Goal: Task Accomplishment & Management: Manage account settings

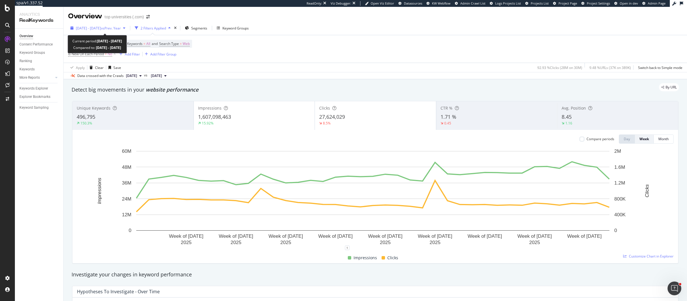
click at [118, 29] on span "vs Prev. Year" at bounding box center [111, 28] width 20 height 5
click at [268, 52] on div "Device = All and Country = All and Keywords = All and Search Type = Web Is New …" at bounding box center [375, 48] width 614 height 27
click at [131, 54] on div "Add Filter" at bounding box center [132, 54] width 15 height 5
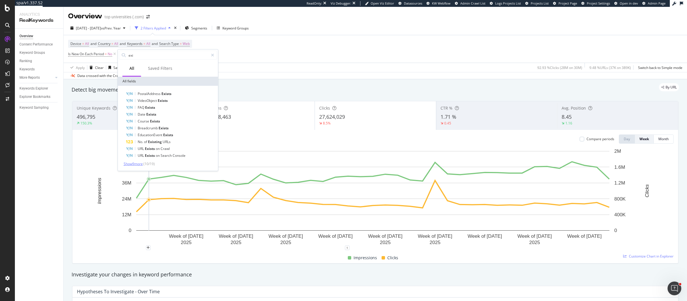
type input "exi"
click at [139, 164] on span "Show 9 more" at bounding box center [133, 163] width 19 height 5
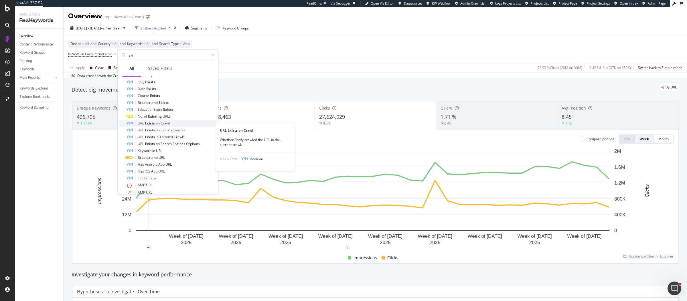
scroll to position [32, 0]
click at [271, 44] on div "Device = All and Country = All and Keywords = All and Search Type = Web Is New …" at bounding box center [375, 48] width 614 height 27
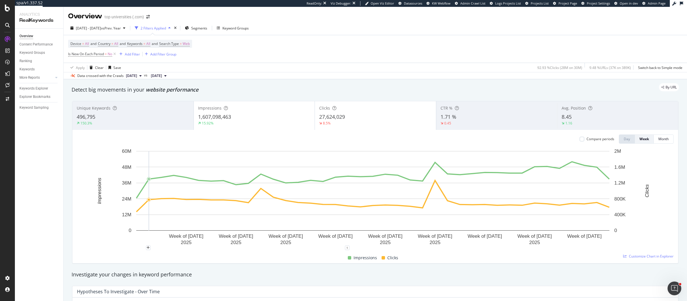
click at [332, 123] on div "8.5%" at bounding box center [375, 123] width 113 height 5
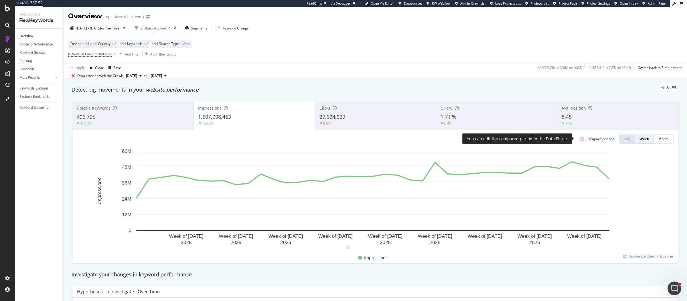
click at [580, 139] on div at bounding box center [582, 139] width 5 height 5
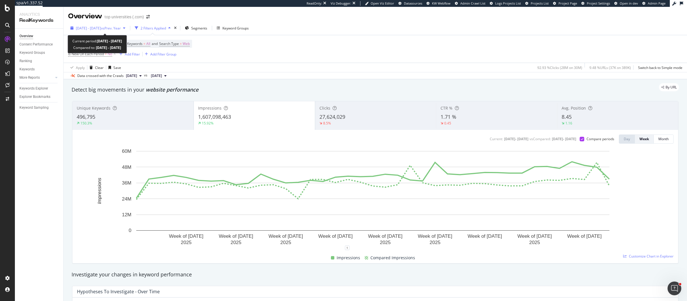
click at [119, 32] on div "2025 Jan. 1st - Sep. 27th vs Prev. Year" at bounding box center [98, 28] width 60 height 9
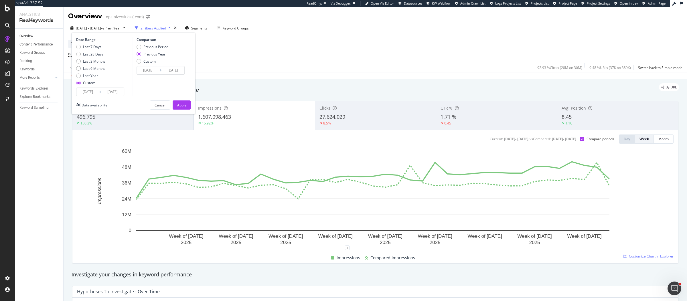
click at [149, 69] on input "2024/01/03" at bounding box center [148, 70] width 23 height 8
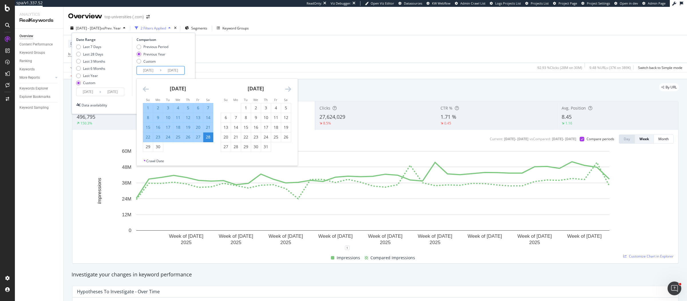
click at [145, 90] on icon "Move backward to switch to the previous month." at bounding box center [146, 89] width 6 height 7
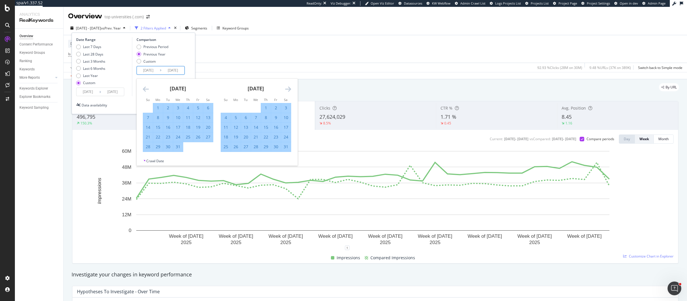
click at [145, 90] on icon "Move backward to switch to the previous month." at bounding box center [146, 89] width 6 height 7
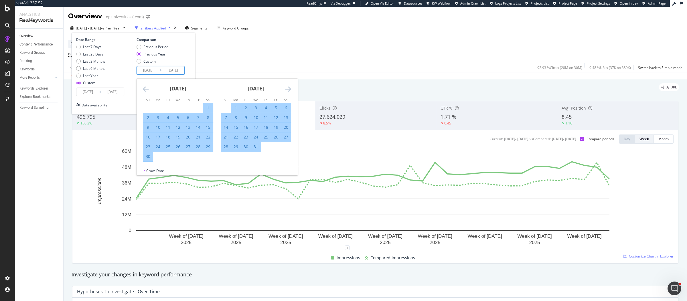
click at [145, 90] on icon "Move backward to switch to the previous month." at bounding box center [146, 89] width 6 height 7
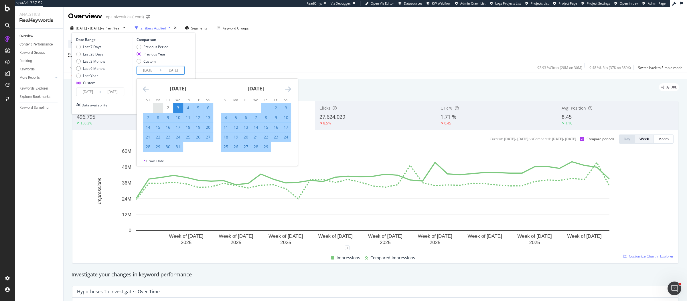
click at [157, 106] on div "1" at bounding box center [158, 108] width 10 height 6
type input "2024/01/01"
click at [288, 88] on icon "Move forward to switch to the next month." at bounding box center [288, 89] width 6 height 7
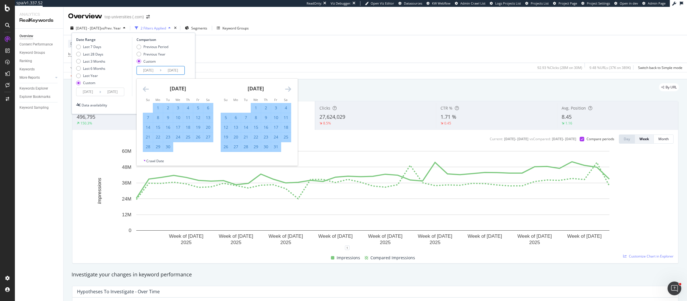
click at [288, 88] on icon "Move forward to switch to the next month." at bounding box center [288, 89] width 6 height 7
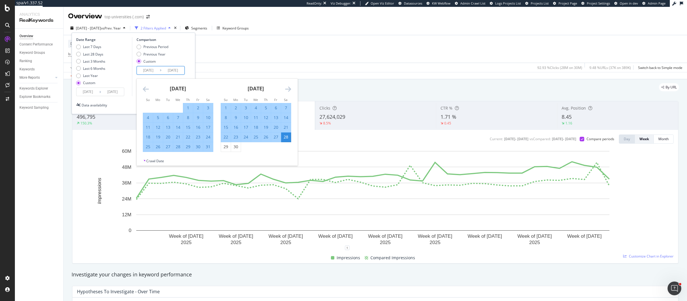
click at [276, 136] on div "27" at bounding box center [276, 137] width 10 height 6
type input "2024/09/27"
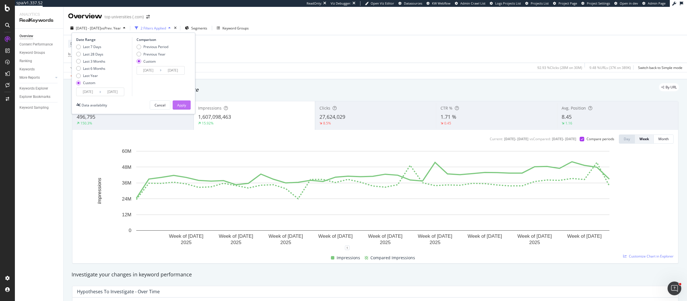
click at [186, 104] on div "Apply" at bounding box center [181, 105] width 9 height 5
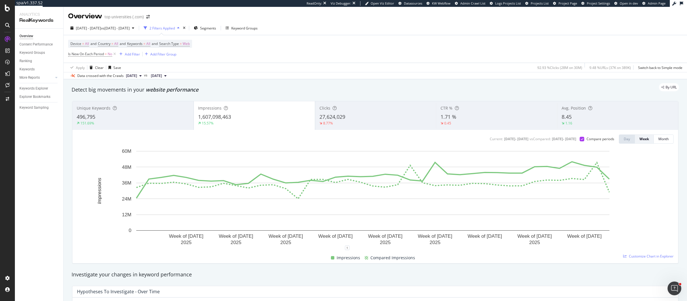
click at [386, 42] on div "Device = All and Country = All and Keywords = All and Search Type = Web Is New …" at bounding box center [375, 48] width 614 height 27
click at [355, 114] on div "27,624,029" at bounding box center [375, 116] width 113 height 7
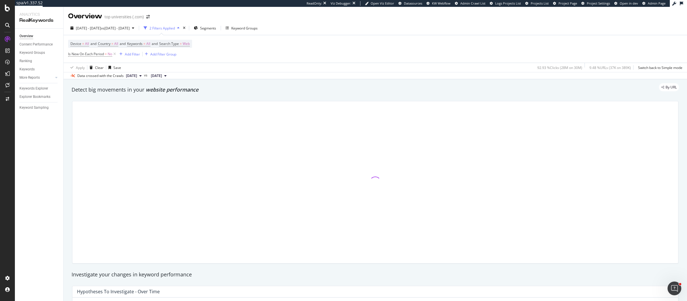
click at [257, 114] on div at bounding box center [375, 182] width 606 height 162
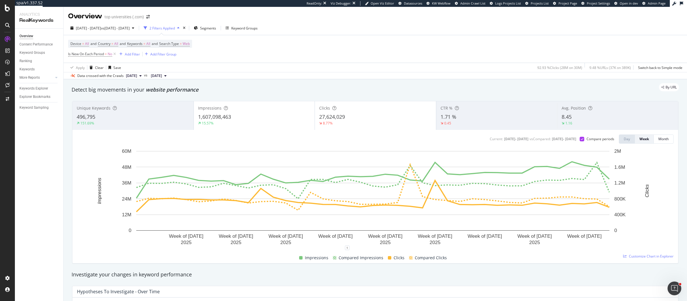
click at [257, 114] on div "1,607,098,463" at bounding box center [254, 116] width 113 height 7
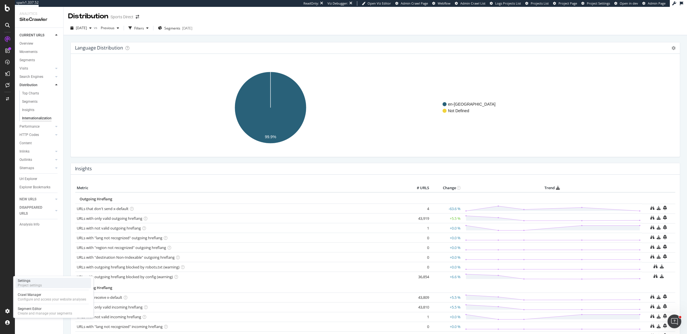
click at [49, 282] on div "Settings Project settings" at bounding box center [53, 283] width 76 height 10
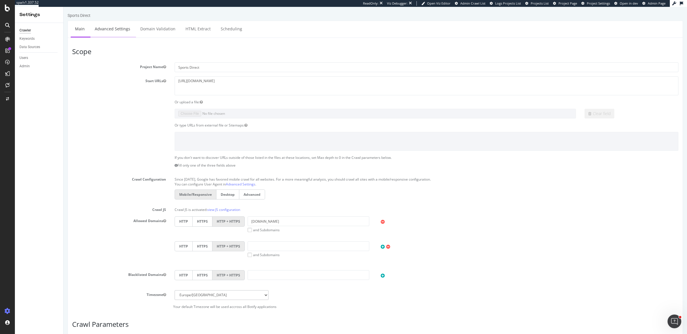
click at [117, 28] on link "Advanced Settings" at bounding box center [112, 29] width 44 height 16
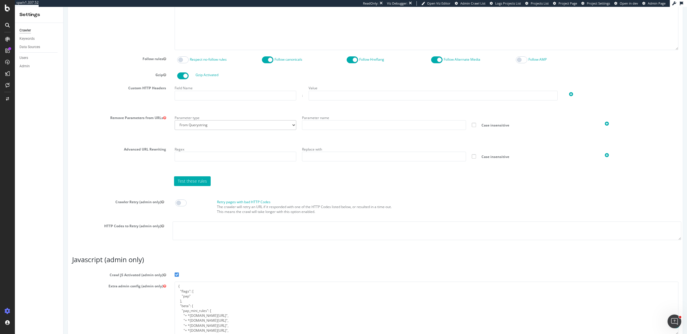
scroll to position [355, 0]
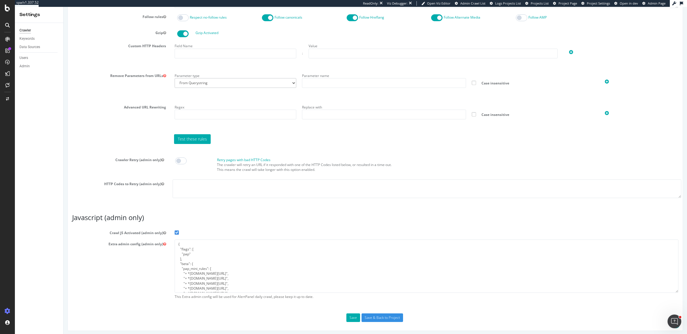
click at [178, 158] on span at bounding box center [180, 160] width 11 height 7
click at [183, 183] on textarea at bounding box center [427, 188] width 509 height 19
type textarea "404"
click at [143, 189] on div "HTTP Codes to Retry (admin only) 404" at bounding box center [375, 188] width 621 height 19
click at [374, 316] on input "Save & Back to Project" at bounding box center [383, 317] width 42 height 9
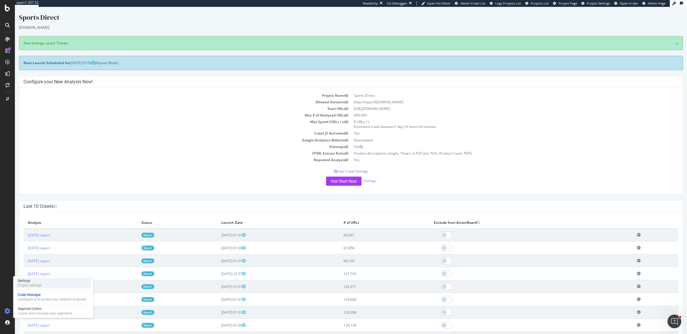
click at [44, 283] on div "Settings Project settings" at bounding box center [53, 283] width 76 height 10
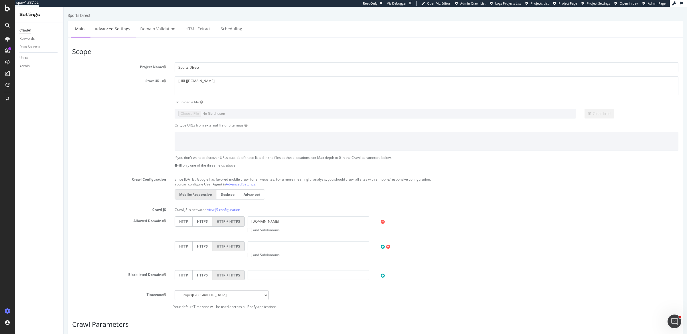
click at [110, 35] on link "Advanced Settings" at bounding box center [112, 29] width 44 height 16
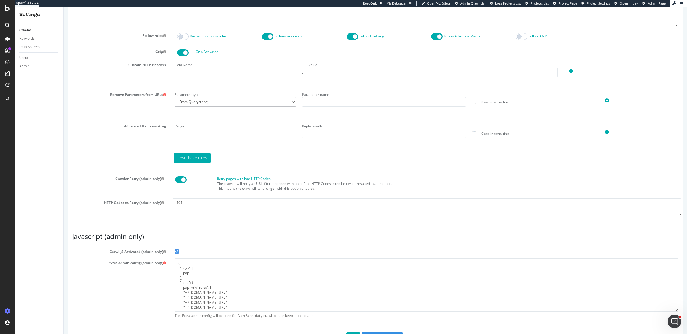
scroll to position [355, 0]
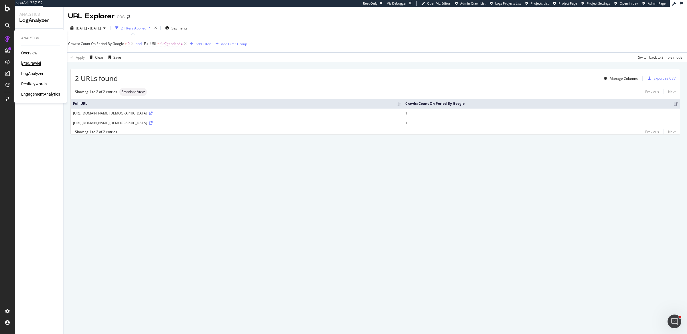
click at [30, 62] on div "SiteCrawler" at bounding box center [31, 63] width 20 height 6
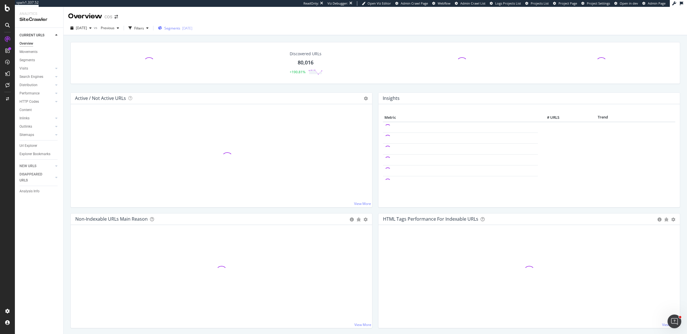
click at [192, 30] on div "2025-09-01" at bounding box center [187, 28] width 10 height 5
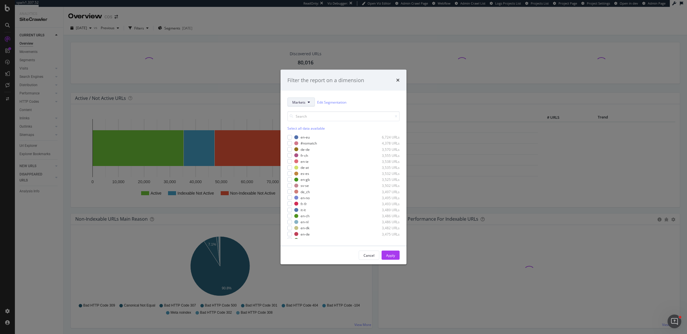
click at [306, 106] on button "Markets" at bounding box center [300, 102] width 27 height 9
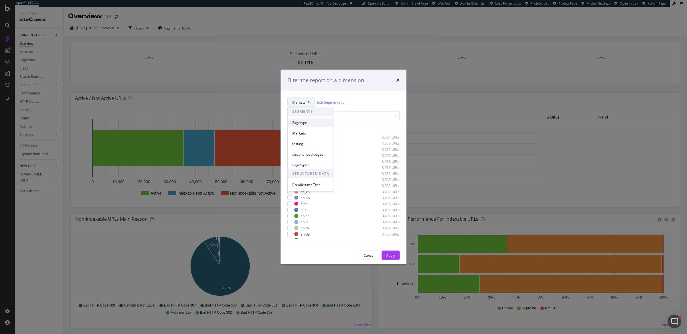
click at [307, 123] on span "Pagetype" at bounding box center [310, 122] width 37 height 5
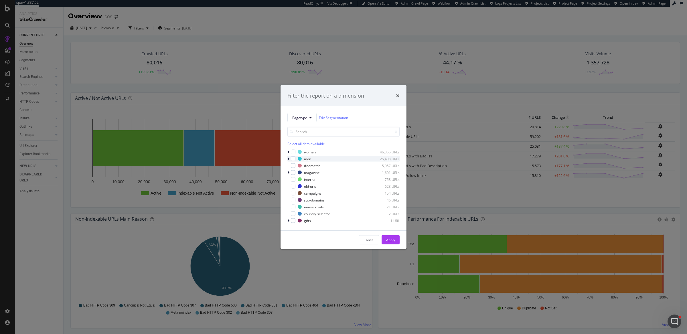
click at [288, 158] on icon "modal" at bounding box center [289, 158] width 2 height 3
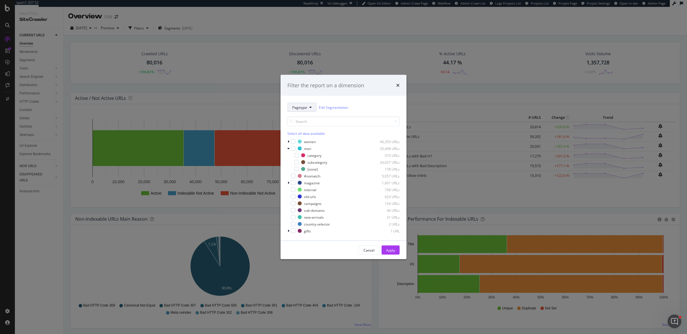
click at [303, 106] on span "Pagetype" at bounding box center [299, 107] width 15 height 5
click at [311, 170] on span "Pagetype2" at bounding box center [310, 170] width 37 height 5
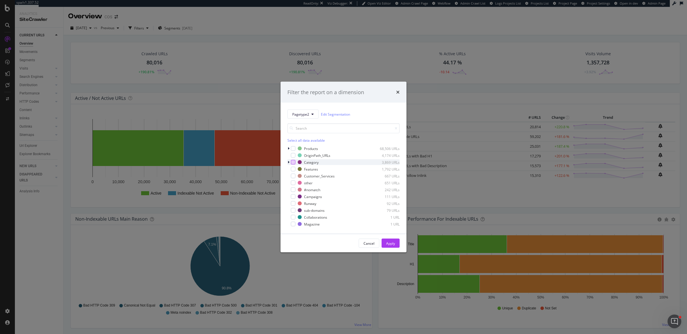
click at [294, 163] on div "modal" at bounding box center [293, 162] width 5 height 5
click at [392, 240] on div "Apply" at bounding box center [390, 243] width 9 height 9
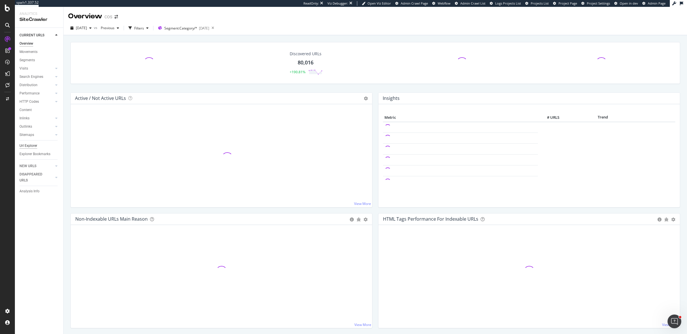
click at [26, 147] on div "Url Explorer" at bounding box center [28, 146] width 18 height 6
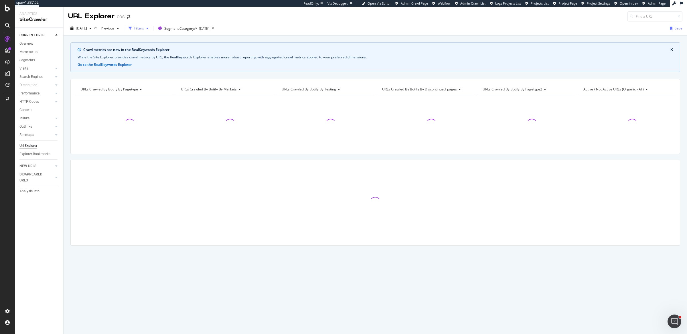
click at [151, 31] on div "Filters" at bounding box center [138, 28] width 25 height 9
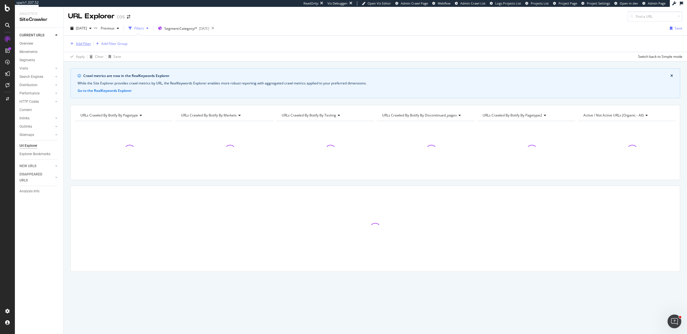
click at [88, 43] on div "Add Filter" at bounding box center [83, 43] width 15 height 5
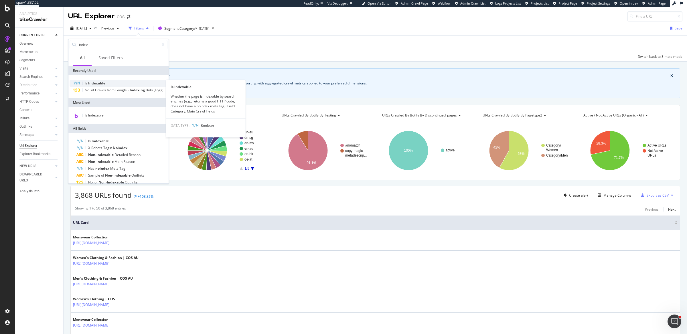
type input "index"
click at [111, 82] on div "Is Indexable" at bounding box center [119, 83] width 98 height 7
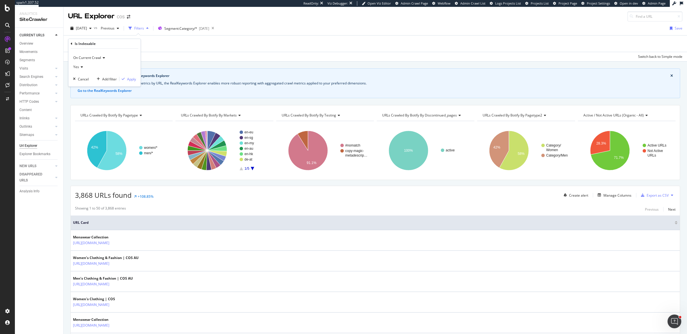
click at [137, 80] on div "On Current Crawl Yes Cancel Add filter Apply" at bounding box center [104, 68] width 72 height 38
click at [132, 80] on div "Apply" at bounding box center [131, 79] width 9 height 5
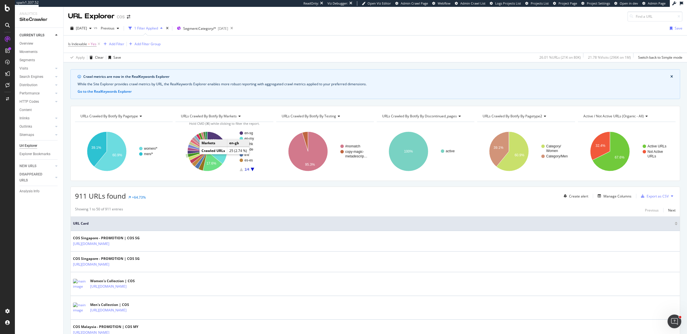
click at [194, 152] on icon "A chart." at bounding box center [197, 154] width 19 height 6
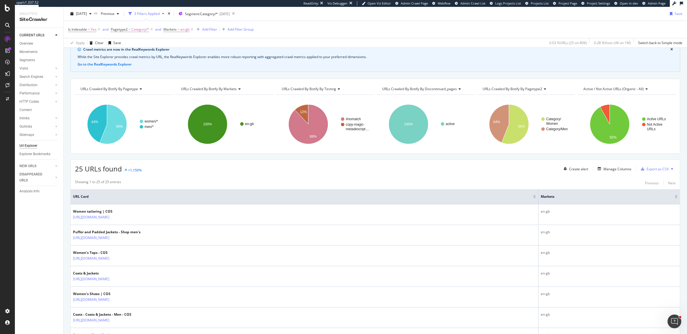
scroll to position [135, 0]
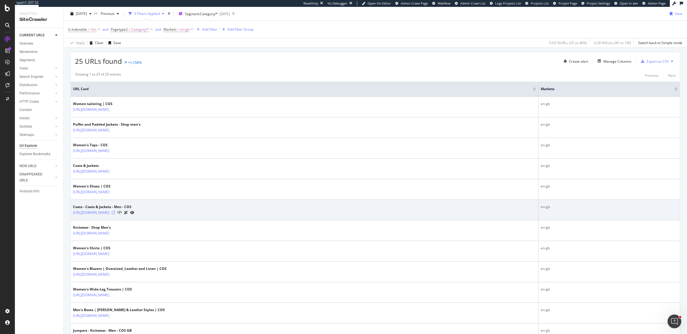
click at [115, 211] on icon at bounding box center [113, 212] width 3 height 3
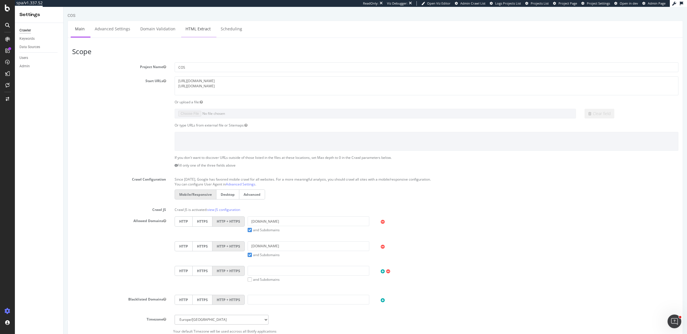
click at [191, 28] on link "HTML Extract" at bounding box center [198, 29] width 34 height 16
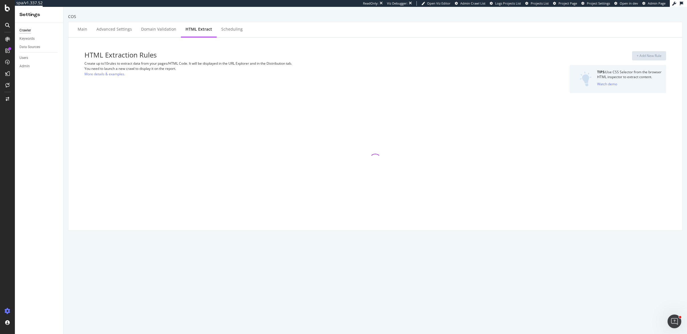
select select "exist"
select select "list"
select select "exist"
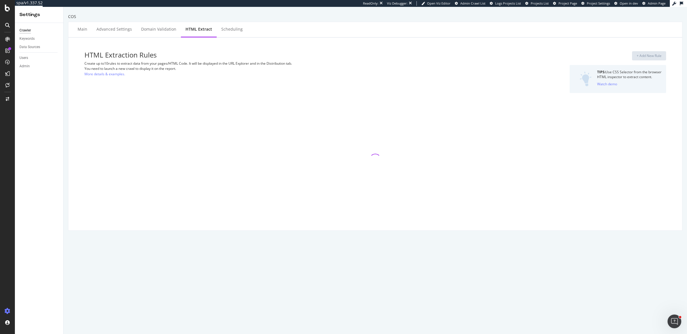
select select "exist"
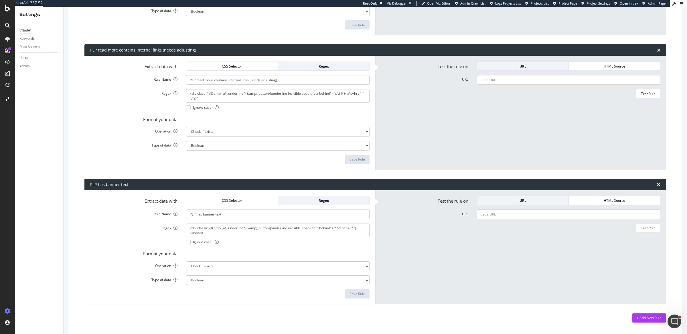
scroll to position [614, 0]
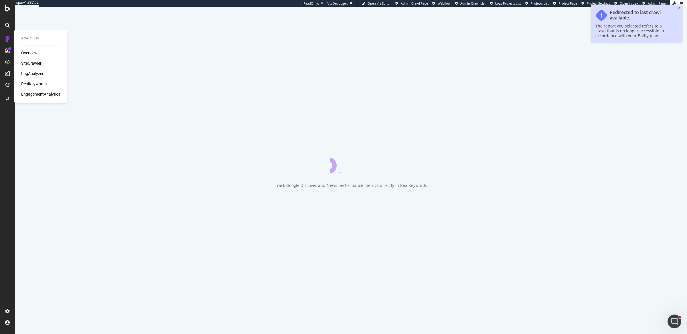
click at [25, 65] on div "SiteCrawler" at bounding box center [31, 63] width 20 height 6
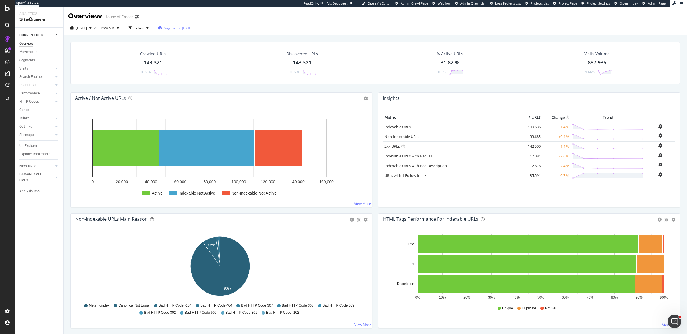
click at [180, 29] on span "Segments" at bounding box center [172, 28] width 16 height 5
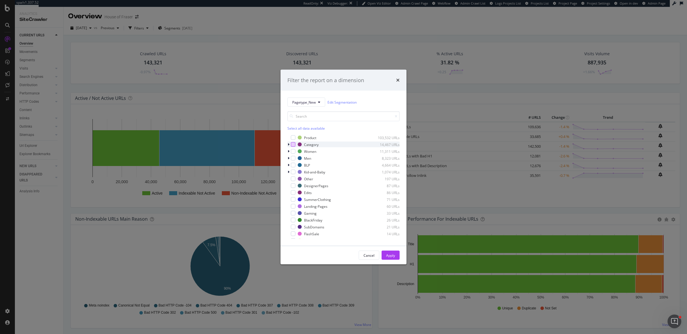
click at [292, 145] on div "modal" at bounding box center [293, 144] width 5 height 5
click at [391, 255] on div "Apply" at bounding box center [390, 255] width 9 height 5
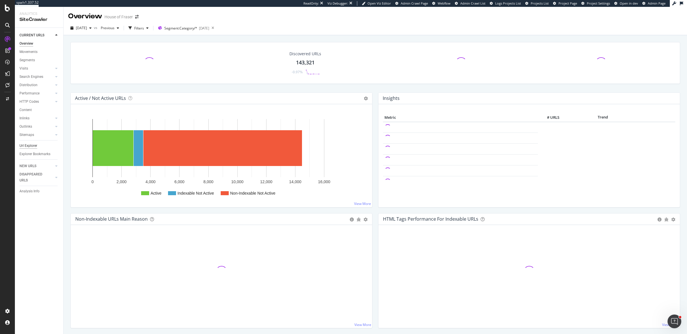
click at [23, 147] on div "Url Explorer" at bounding box center [28, 146] width 18 height 6
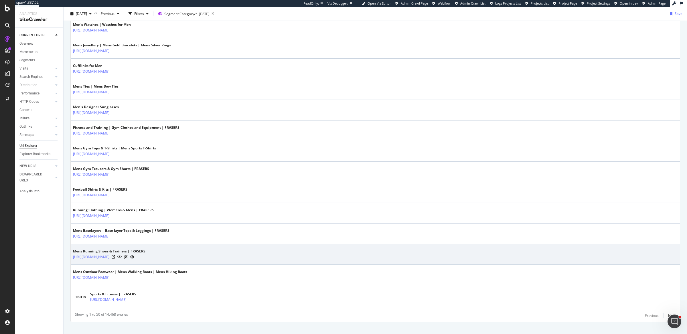
scroll to position [914, 0]
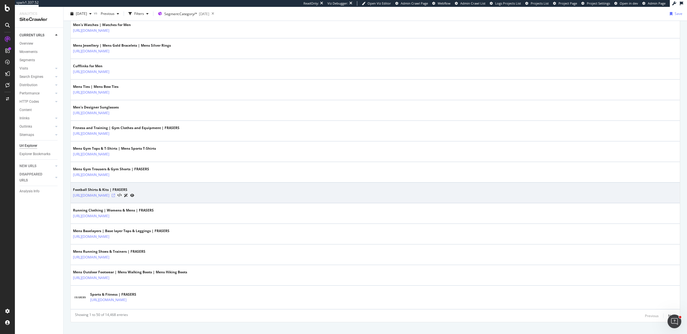
click at [115, 194] on icon at bounding box center [113, 195] width 3 height 3
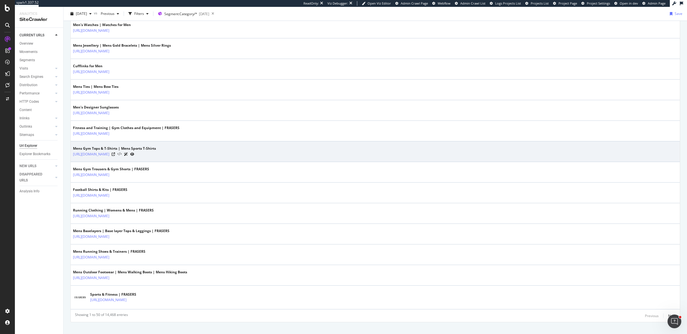
click at [122, 152] on icon at bounding box center [119, 154] width 4 height 4
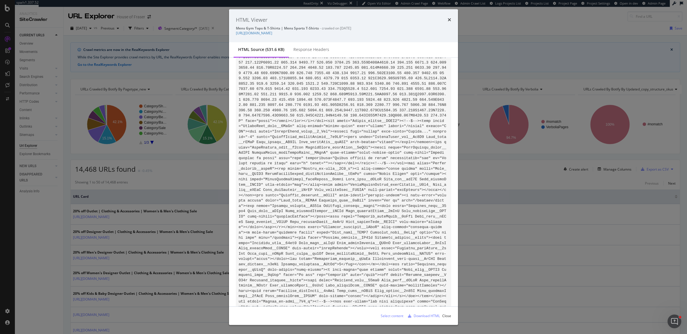
scroll to position [1339, 0]
click at [421, 315] on div "Download HTML" at bounding box center [427, 315] width 26 height 5
click at [420, 315] on div "Download HTML" at bounding box center [427, 315] width 26 height 5
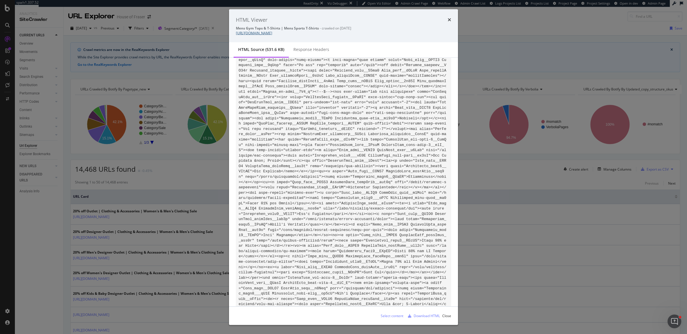
click at [272, 33] on link "https://www.houseoffraser.co.uk/sports/fitness-and-training/gym-clothes/mens-gy…" at bounding box center [254, 33] width 36 height 5
click at [387, 315] on div "Select content" at bounding box center [392, 315] width 23 height 5
click at [174, 192] on div "HTML Viewer Mens Gym Tops & T-Shirts | Mens Sports T-Shirts - crawled on 2025-0…" at bounding box center [343, 167] width 687 height 334
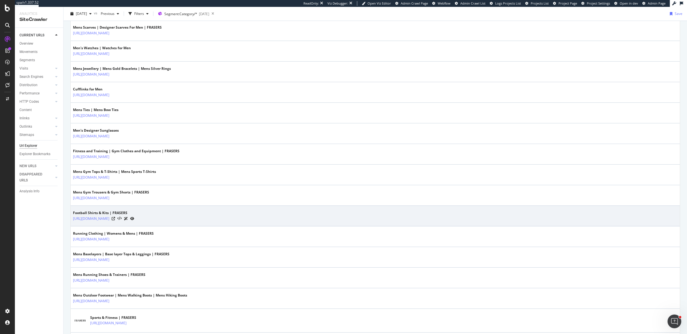
scroll to position [915, 0]
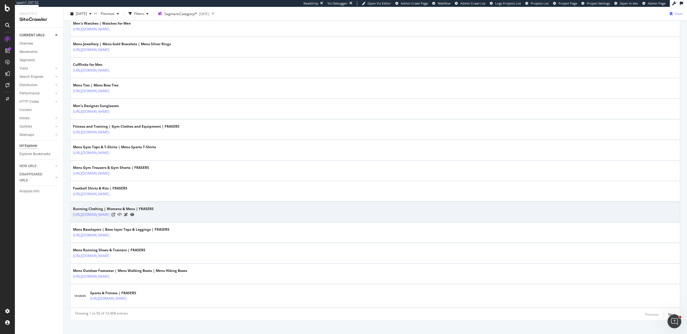
click at [134, 212] on div at bounding box center [123, 215] width 23 height 6
click at [122, 213] on icon at bounding box center [119, 215] width 4 height 4
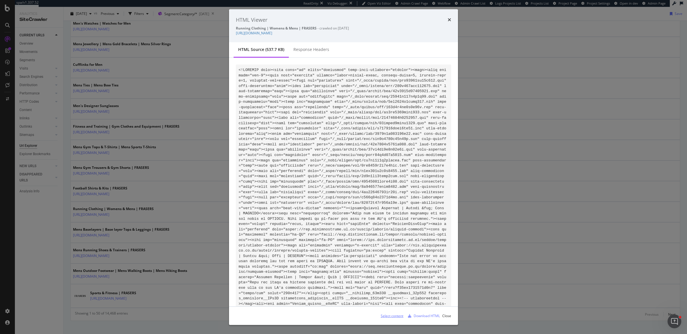
click at [393, 315] on div "Select content" at bounding box center [392, 315] width 23 height 5
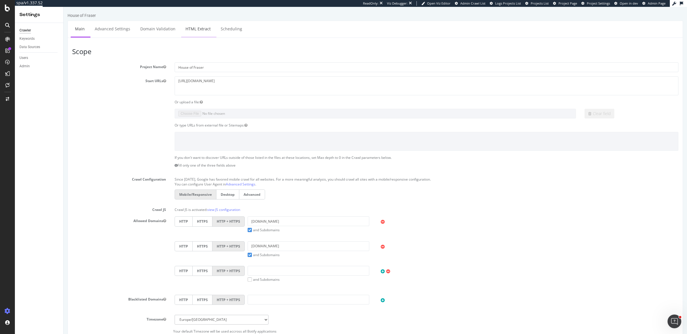
click at [202, 31] on link "HTML Extract" at bounding box center [198, 29] width 34 height 16
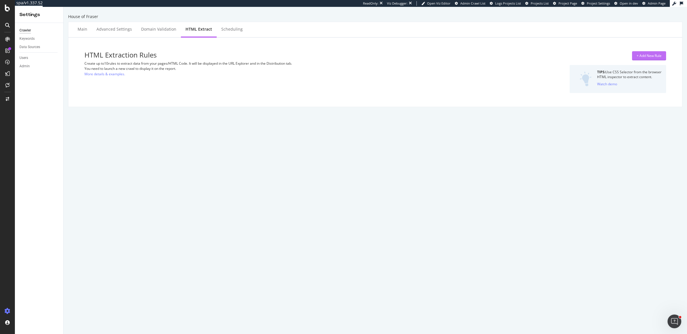
click at [654, 52] on div "+ Add New Rule" at bounding box center [649, 56] width 25 height 9
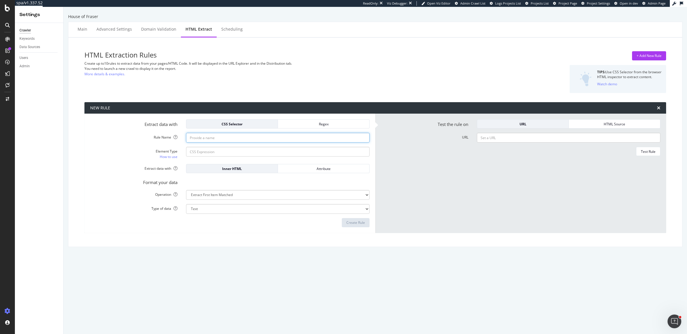
click at [251, 138] on input "Rule Name" at bounding box center [277, 138] width 183 height 10
type input "Product Count"
click at [235, 153] on input "Element Type How to use" at bounding box center [277, 152] width 183 height 10
paste input "#_R_9bt5ucipfiv5tqknpfivb_ > div.ProductListViewAside_facets__Nlc4x > div.Produ…"
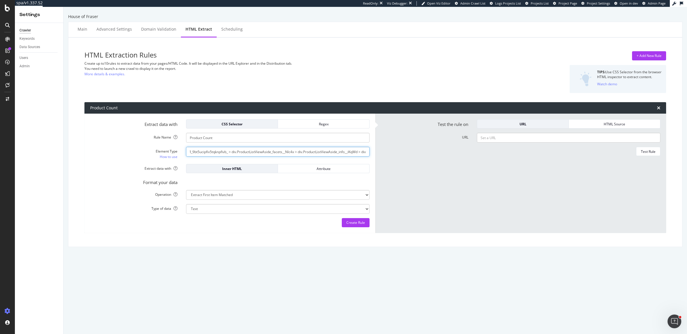
type input "#_R_9bt5ucipfiv5tqknpfivb_ > div.ProductListViewAside_facets__Nlc4x > div.Produ…"
click at [606, 123] on div "HTML Source" at bounding box center [614, 124] width 82 height 5
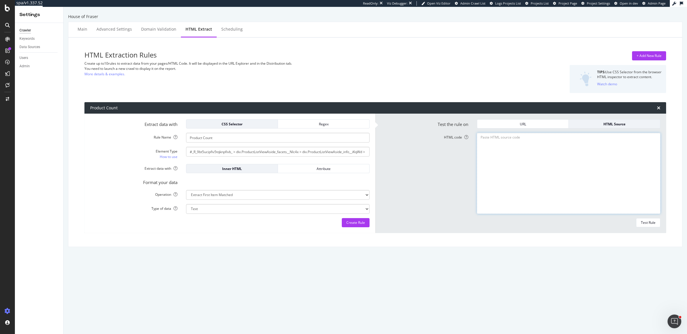
paste textarea "<!DOCTYPE html><html lang="en" class="fraserspx" data-recs-provider="graphql"><…"
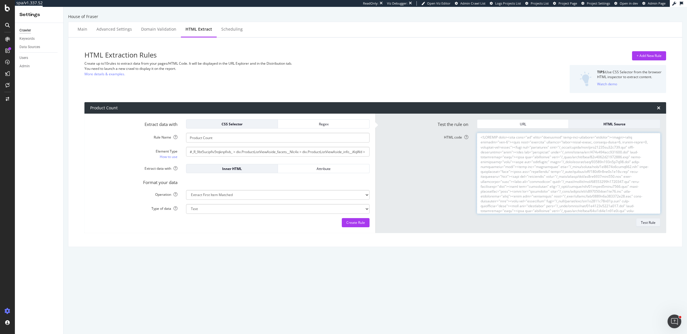
scroll to position [31317, 0]
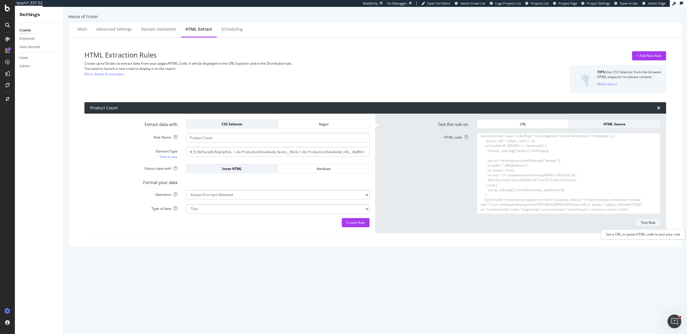
click at [652, 221] on button "Test Rule" at bounding box center [648, 222] width 24 height 9
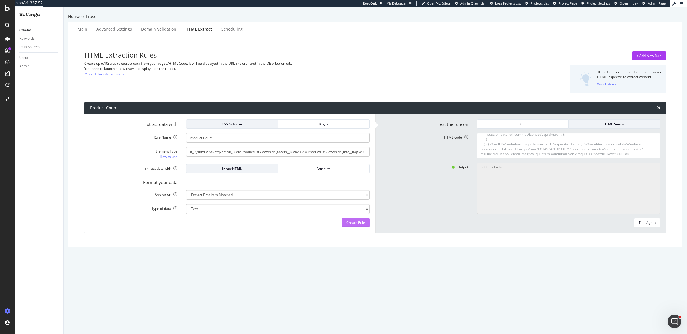
click at [354, 220] on div "Create Rule" at bounding box center [355, 222] width 19 height 5
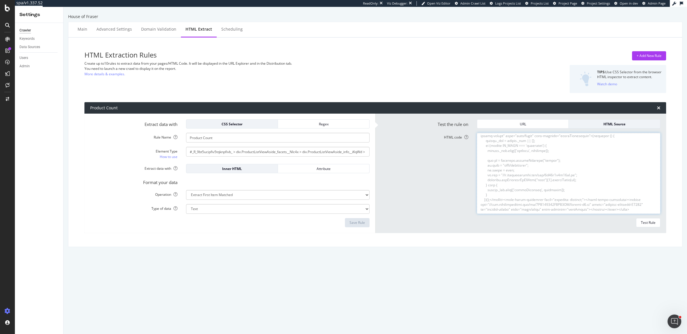
click at [516, 165] on textarea "HTML code" at bounding box center [568, 173] width 183 height 81
paste textarea "Running Clothing | Womens &amp; Mens | FRASERS</title><meta name="description" …"
type textarea "<!DOCTYPE html><html lang="en" class="fraserspx" data-recs-provider="graphql"><…"
click at [636, 223] on button "Test Rule" at bounding box center [648, 222] width 24 height 9
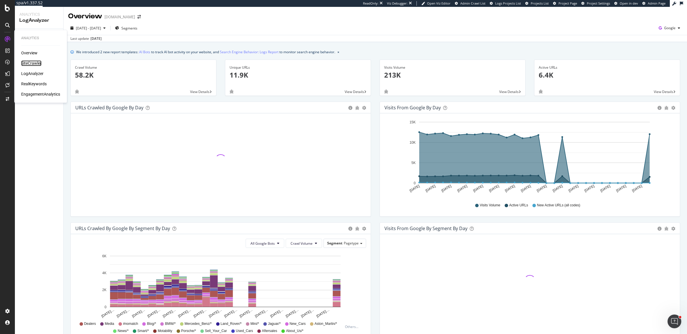
click at [30, 64] on div "SiteCrawler" at bounding box center [31, 63] width 20 height 6
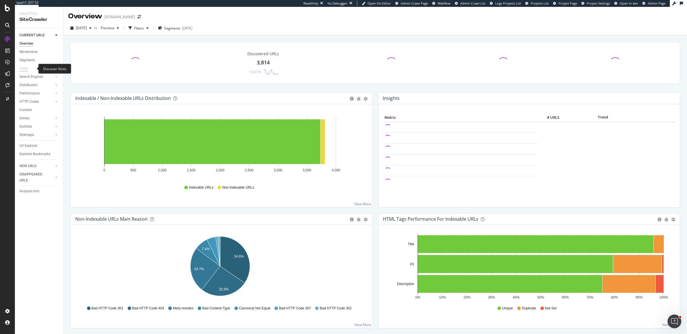
click at [24, 68] on div "Visits" at bounding box center [23, 69] width 9 height 6
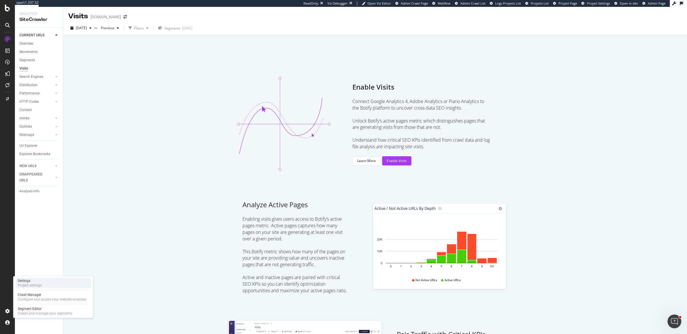
click at [42, 282] on div "Settings Project settings" at bounding box center [53, 283] width 76 height 10
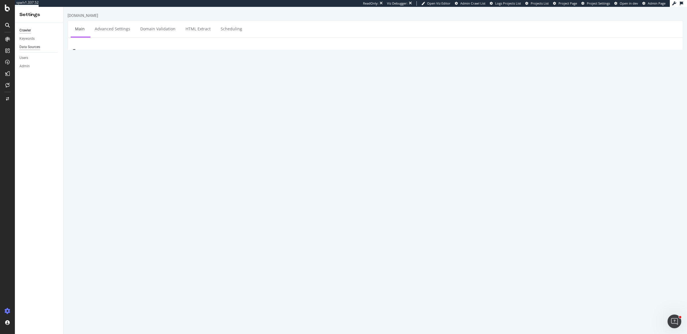
click at [30, 46] on div "Data Sources" at bounding box center [29, 47] width 21 height 6
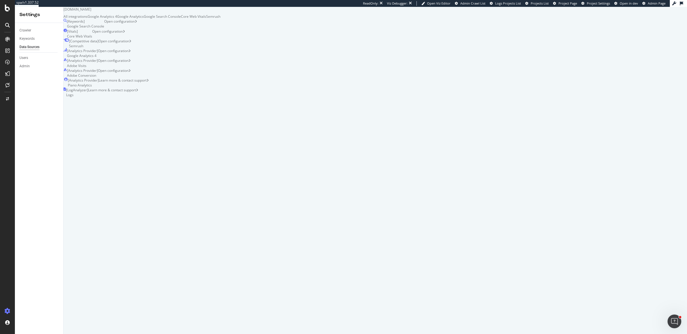
click at [117, 19] on div "Google Analytics 4" at bounding box center [102, 16] width 29 height 5
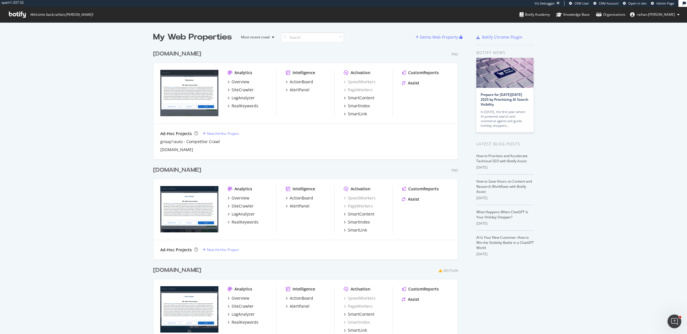
click at [194, 168] on div "[DOMAIN_NAME]" at bounding box center [177, 170] width 48 height 8
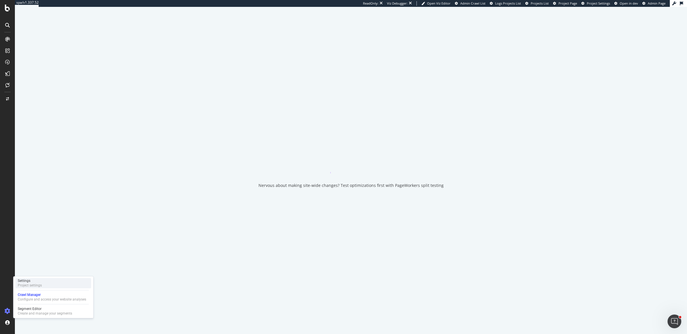
click at [41, 283] on div "Project settings" at bounding box center [30, 285] width 24 height 5
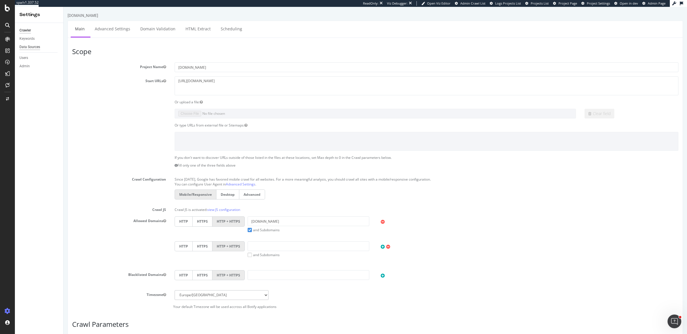
click at [23, 48] on div "Data Sources" at bounding box center [29, 47] width 21 height 6
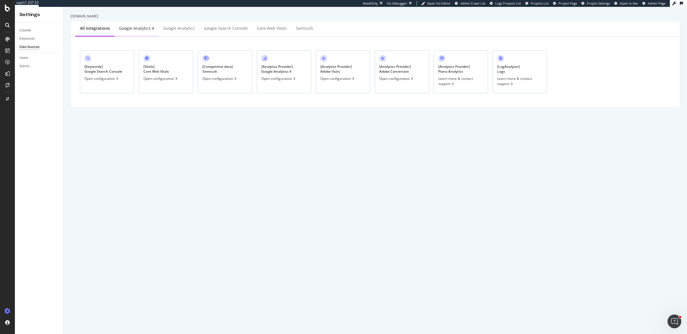
click at [144, 30] on div "Google Analytics 4" at bounding box center [136, 28] width 35 height 6
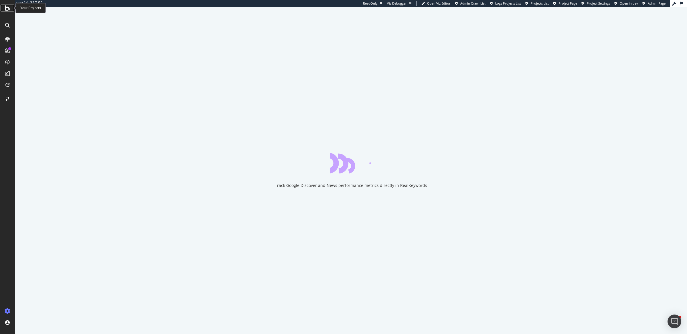
click at [3, 11] on div at bounding box center [8, 8] width 14 height 7
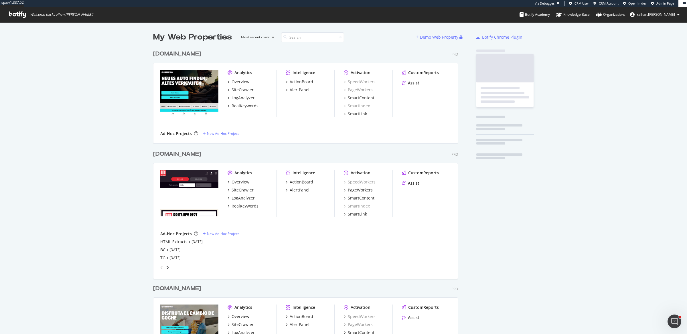
scroll to position [430, 304]
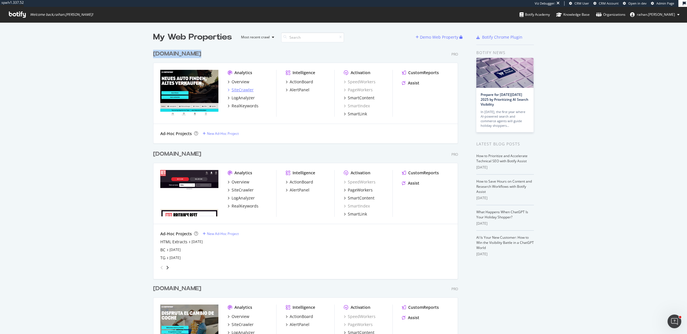
click at [235, 90] on div "SiteCrawler" at bounding box center [243, 90] width 22 height 6
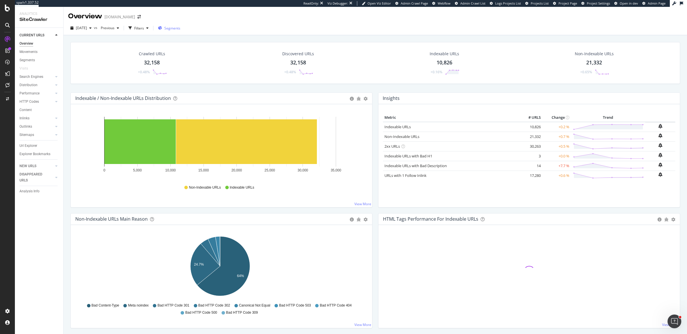
click at [180, 27] on span "Segments" at bounding box center [172, 28] width 16 height 5
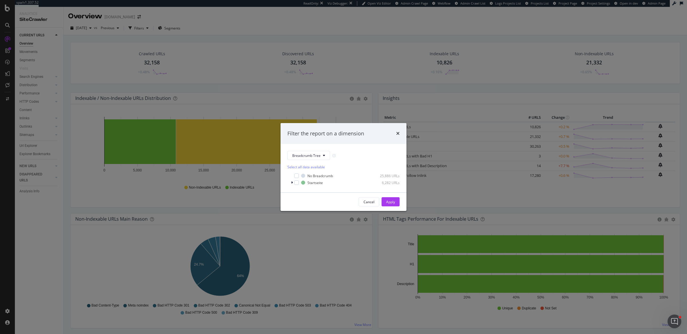
click at [311, 151] on div "Breadcrumb Tree Select all data available No Breadcrumb 25,886 URLs Startseite …" at bounding box center [344, 168] width 126 height 48
click at [311, 153] on span "Breadcrumb Tree" at bounding box center [306, 155] width 28 height 5
click at [310, 179] on div "pagetype" at bounding box center [311, 176] width 46 height 8
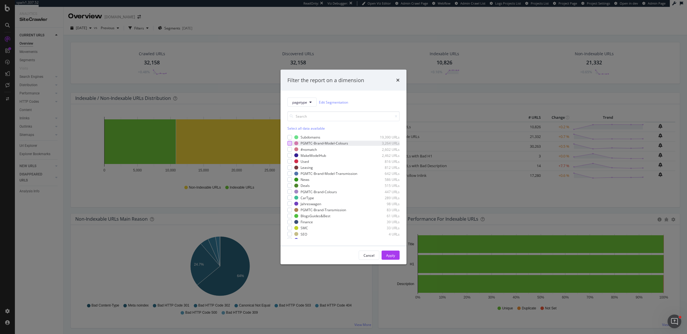
click at [291, 145] on div "modal" at bounding box center [289, 143] width 5 height 5
click at [234, 73] on div "Filter the report on a dimension pagetype Edit Segmentation Select all data ava…" at bounding box center [343, 167] width 687 height 334
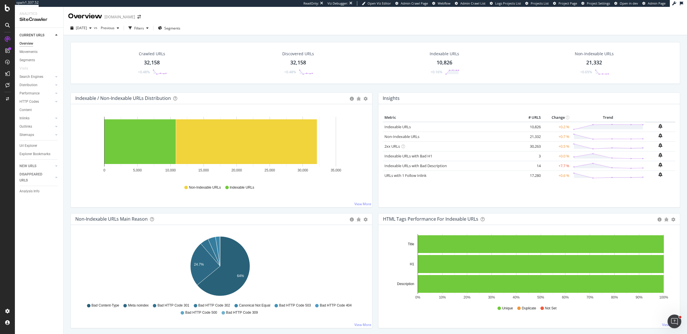
click at [29, 144] on div "Url Explorer" at bounding box center [28, 146] width 18 height 6
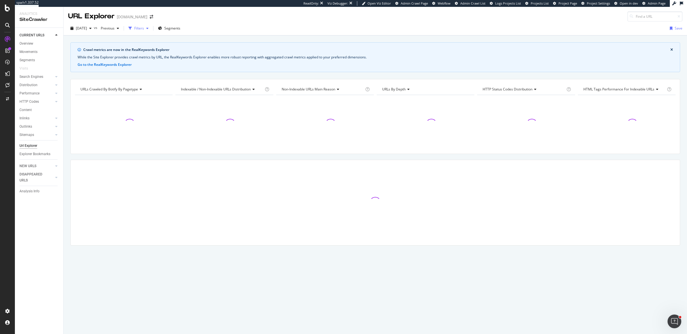
click at [134, 29] on div "button" at bounding box center [130, 28] width 8 height 8
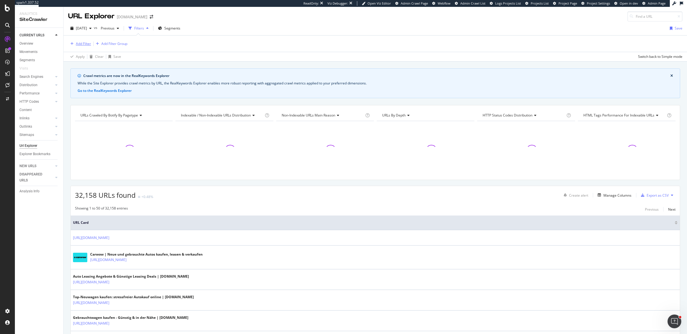
click at [84, 41] on div "Add Filter" at bounding box center [83, 43] width 15 height 5
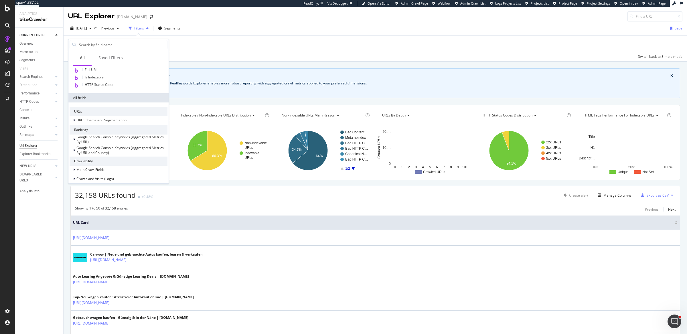
scroll to position [165, 0]
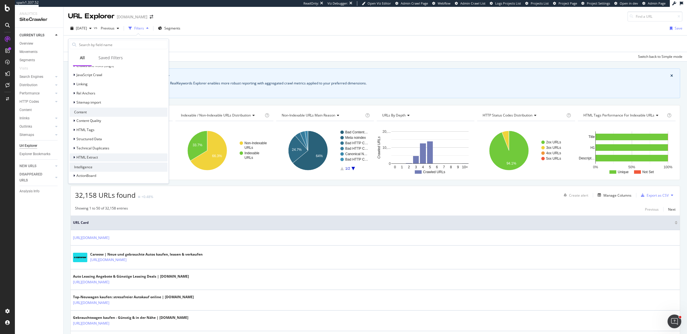
click at [95, 157] on span "HTML Extract" at bounding box center [86, 157] width 21 height 5
click at [108, 157] on div "PageType" at bounding box center [121, 158] width 91 height 7
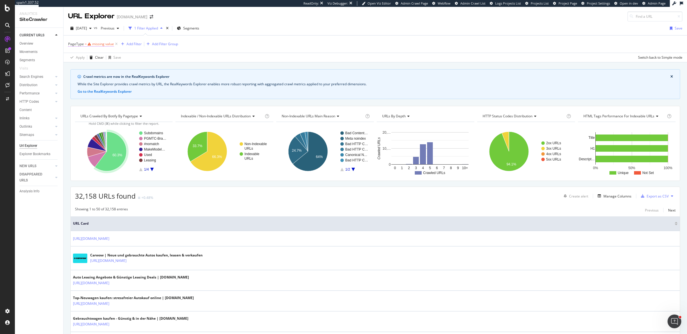
click at [98, 46] on span "PageType = missing value" at bounding box center [93, 44] width 51 height 8
click at [100, 45] on div "missing value" at bounding box center [103, 44] width 22 height 5
click at [89, 76] on input "text" at bounding box center [104, 76] width 62 height 9
click at [231, 60] on div "Apply Clear Save Switch back to Simple mode" at bounding box center [375, 57] width 623 height 9
click at [117, 43] on icon at bounding box center [116, 44] width 5 height 6
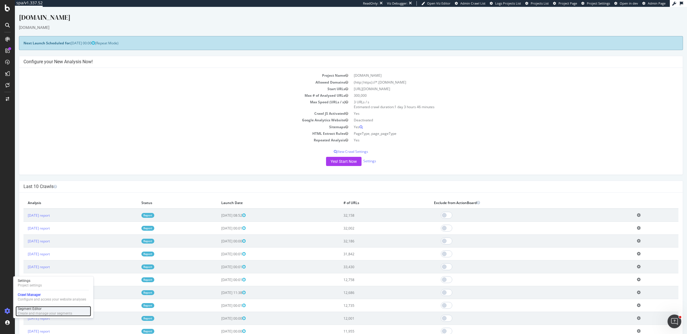
click at [27, 312] on div "Create and manage your segments" at bounding box center [45, 313] width 54 height 5
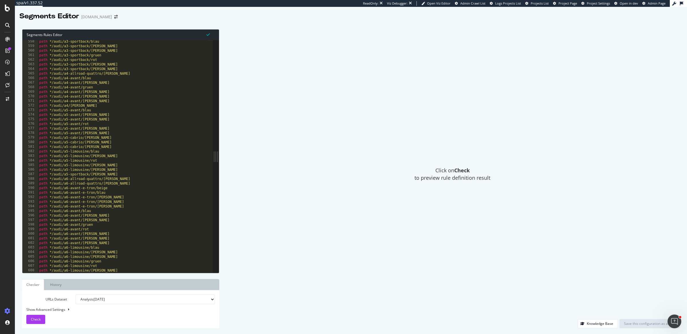
scroll to position [634, 0]
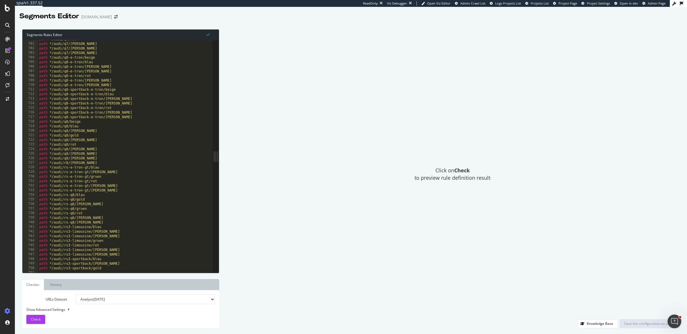
type textarea "path */audi/q8-e-tron/blau"
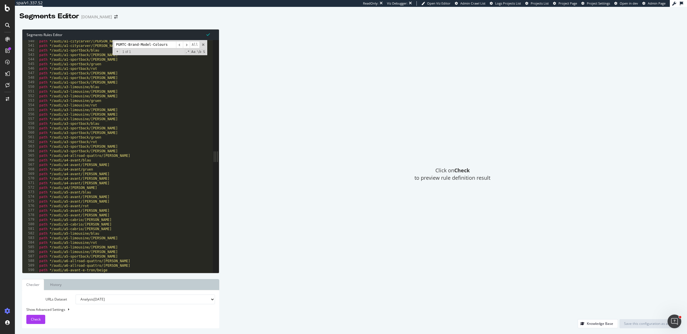
scroll to position [502, 0]
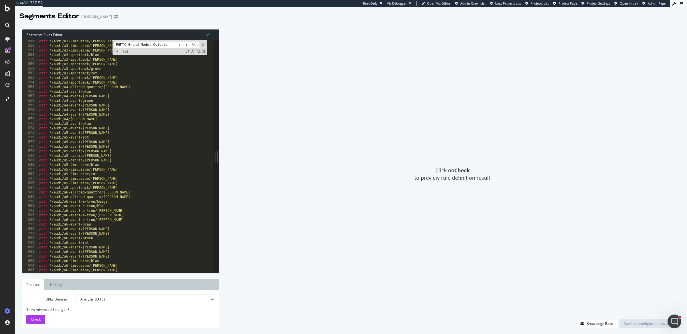
type input "PGMTC-Brand-Model-Colours"
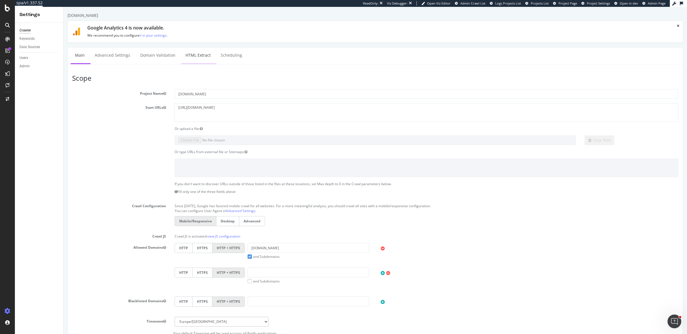
click at [198, 56] on link "HTML Extract" at bounding box center [198, 56] width 34 height 16
